Goal: Task Accomplishment & Management: Use online tool/utility

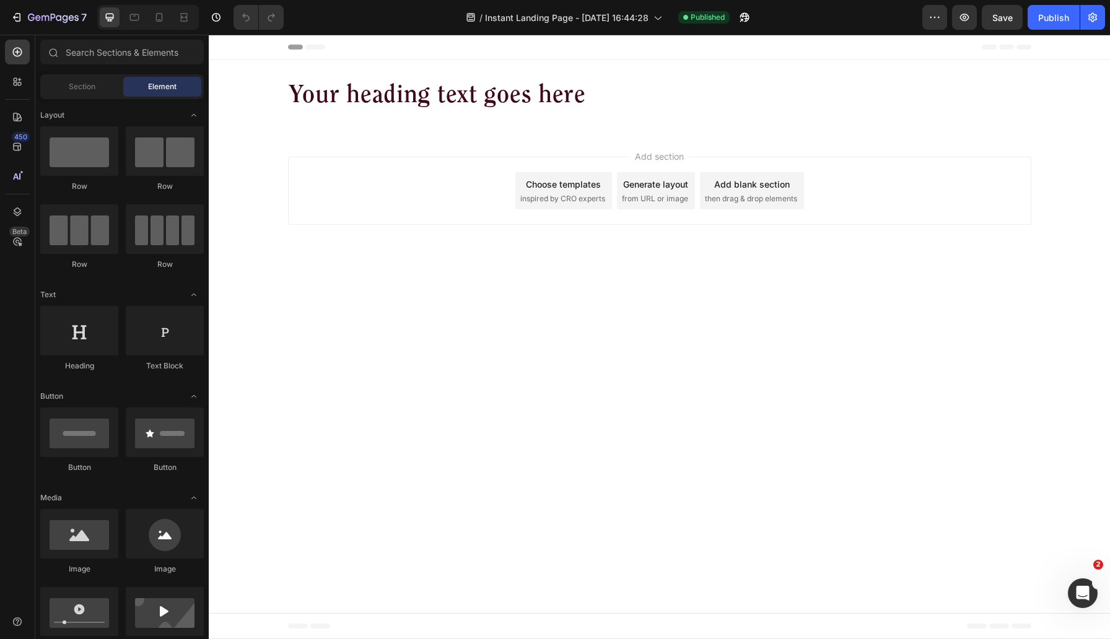
click at [721, 421] on body "Your heading text goes here Heading Section 1 Root Start with Sections from sid…" at bounding box center [659, 337] width 901 height 605
